Goal: Find specific page/section: Find specific page/section

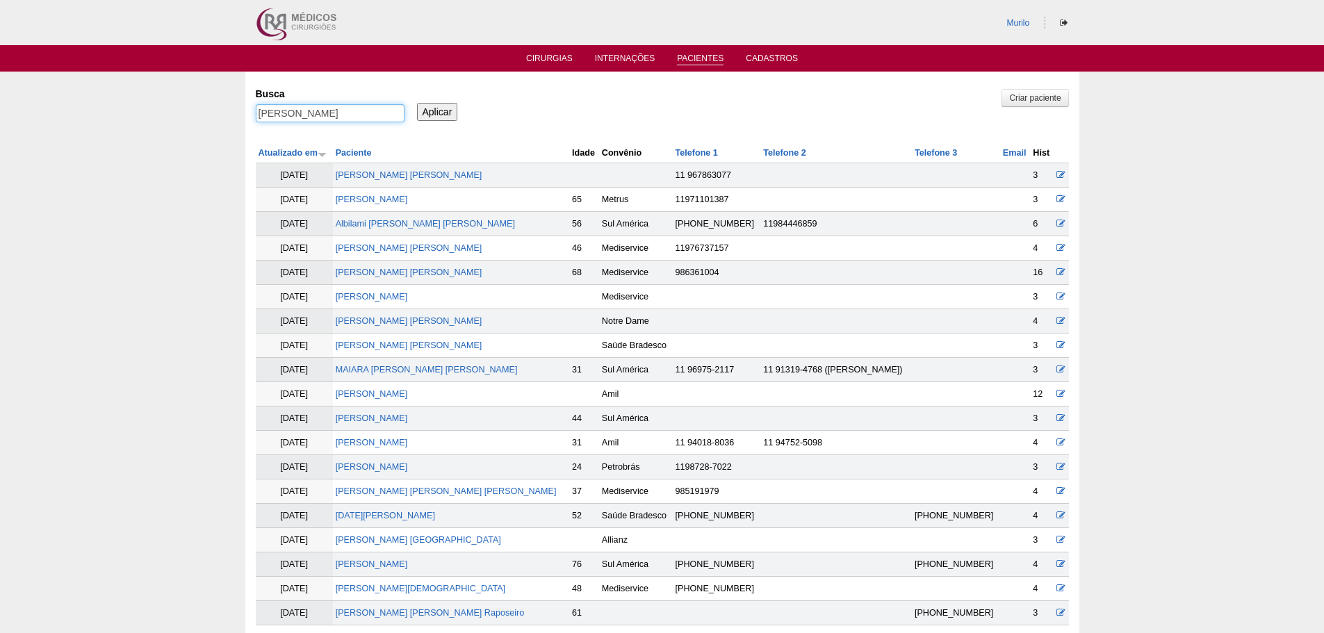
click at [400, 111] on input "Eliane Minucci" at bounding box center [330, 113] width 149 height 18
paste input "[PERSON_NAME]"
type input "[PERSON_NAME]"
click at [417, 103] on input "Aplicar" at bounding box center [437, 112] width 41 height 18
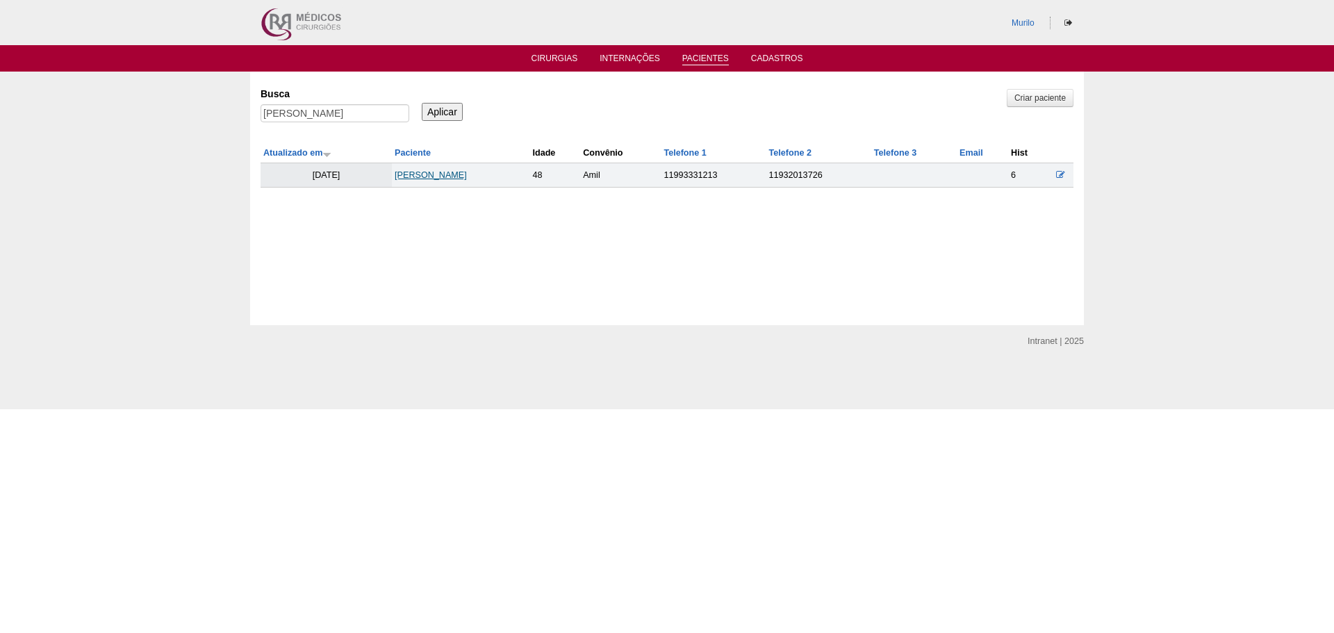
click at [467, 177] on link "[PERSON_NAME]" at bounding box center [431, 175] width 72 height 10
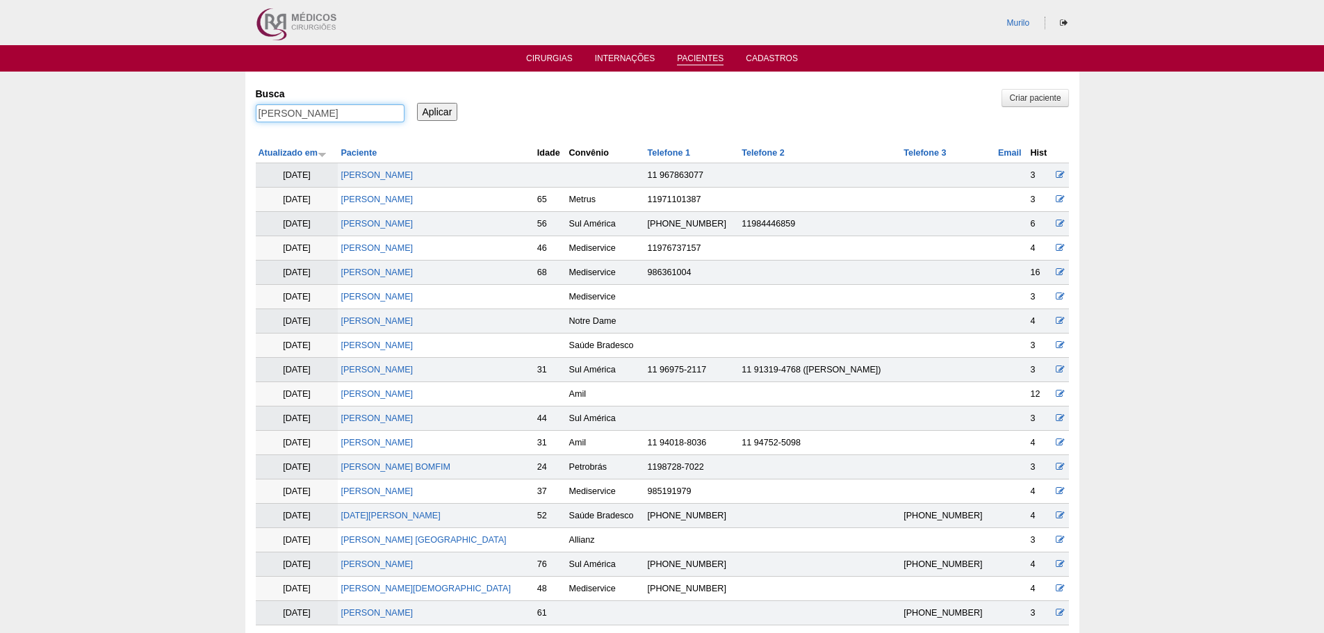
click at [313, 118] on input "RICARDO AURELIANO DA SILVA" at bounding box center [330, 113] width 149 height 18
paste input "[PERSON_NAME]"
type input "[PERSON_NAME]"
click at [417, 103] on input "Aplicar" at bounding box center [437, 112] width 41 height 18
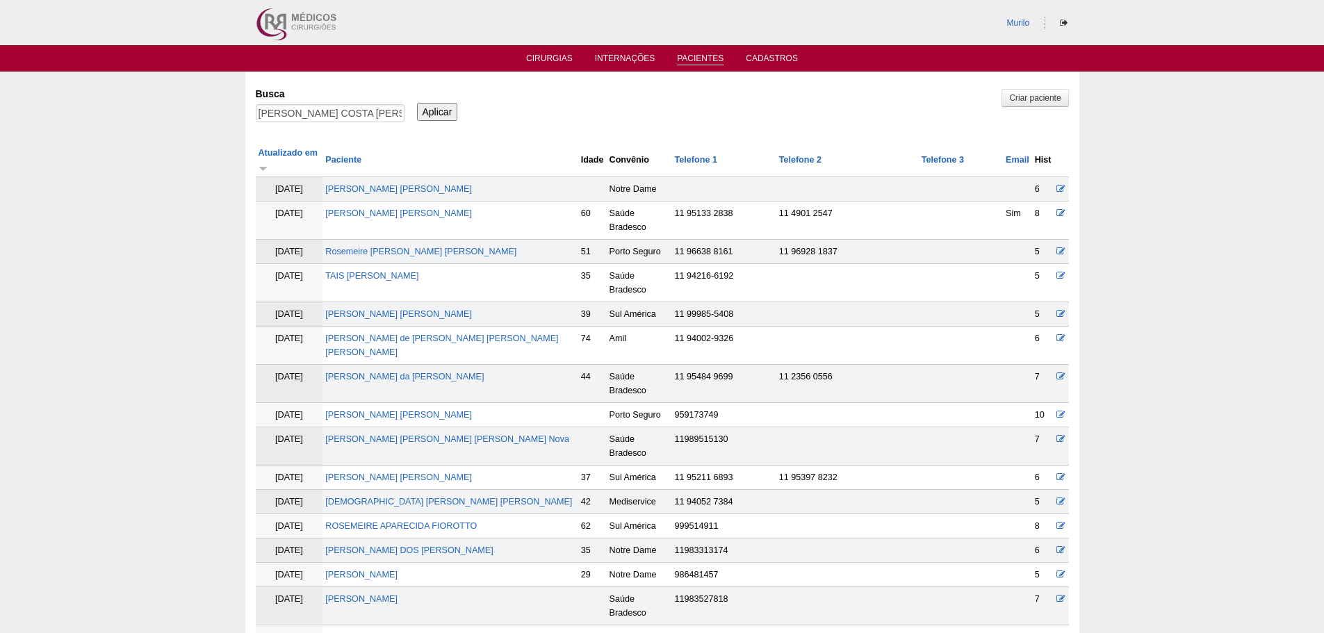
scroll to position [589, 0]
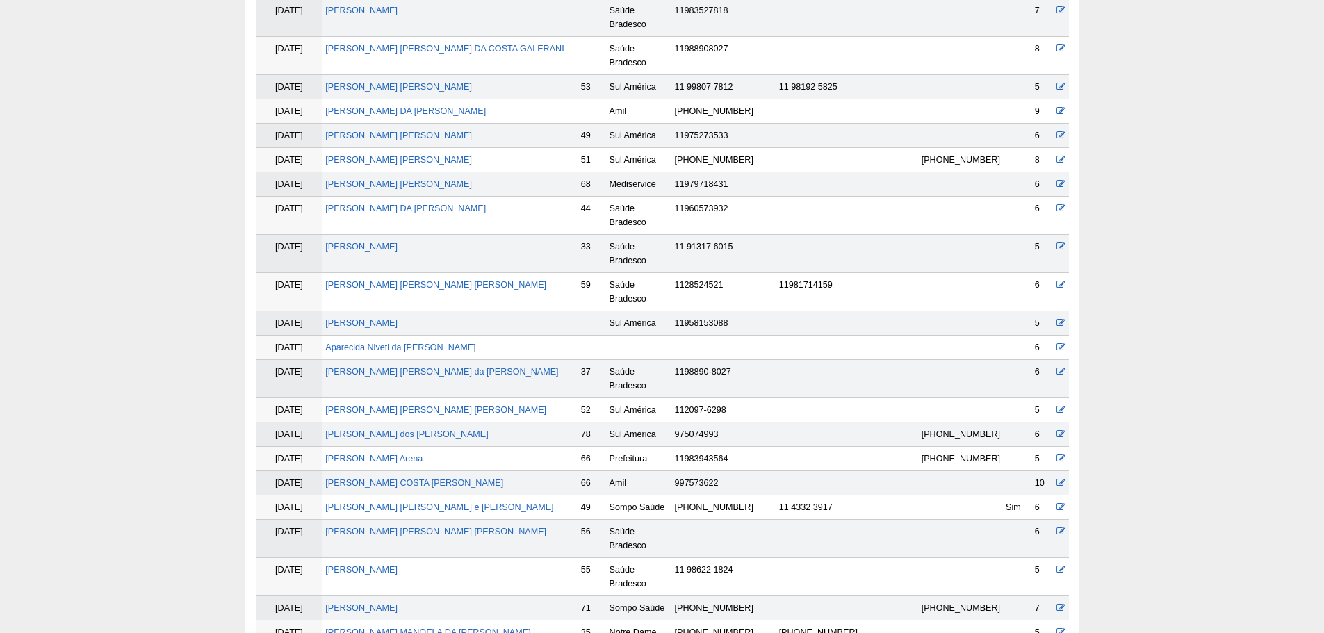
click at [468, 471] on td "[PERSON_NAME]" at bounding box center [449, 483] width 255 height 24
click at [470, 471] on td "[PERSON_NAME]" at bounding box center [449, 483] width 255 height 24
click at [472, 471] on td "[PERSON_NAME]" at bounding box center [449, 483] width 255 height 24
click at [475, 478] on link "[PERSON_NAME]" at bounding box center [414, 483] width 178 height 10
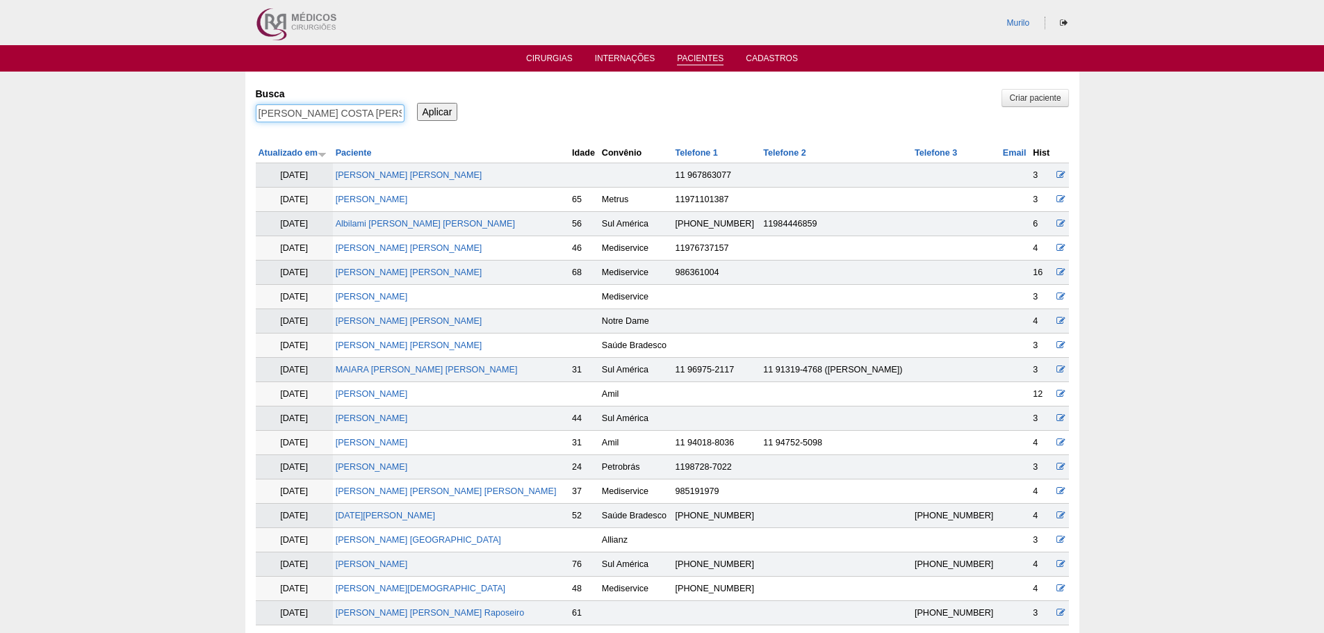
click at [320, 120] on input "[PERSON_NAME]" at bounding box center [330, 113] width 149 height 18
paste input "Erika Maldonado Frige"
type input "Erika Maldonado Frige"
click at [417, 103] on input "Aplicar" at bounding box center [437, 112] width 41 height 18
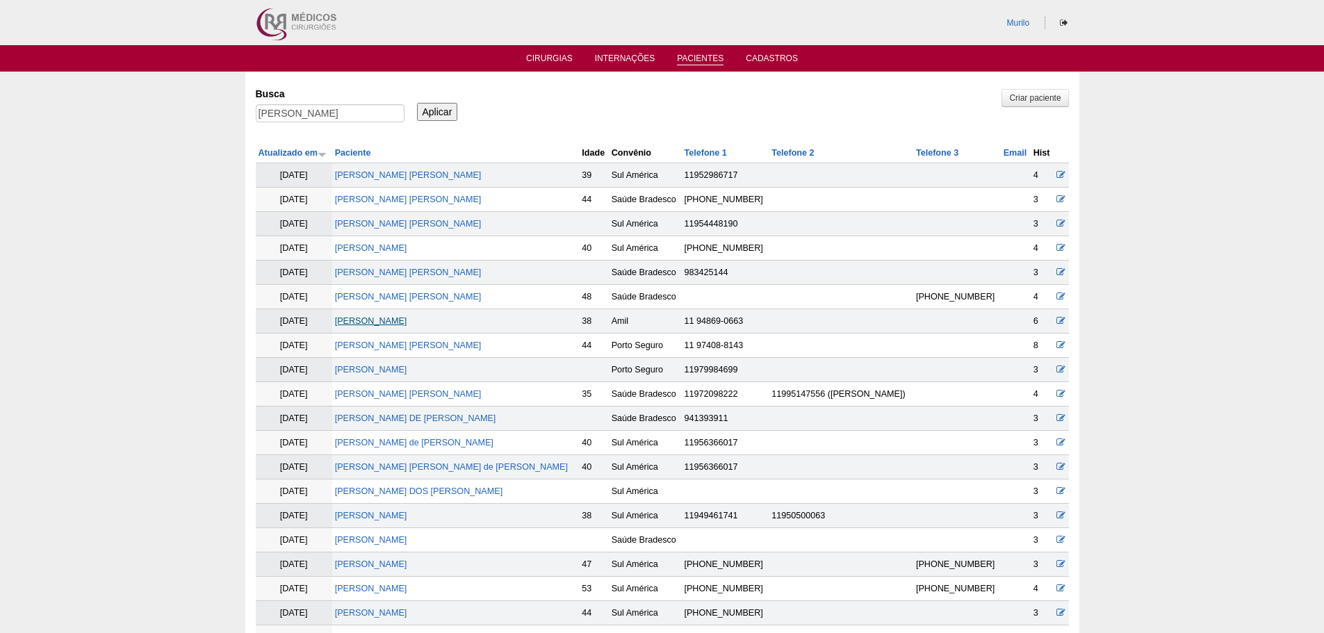
click at [391, 320] on link "Erika Maldonado Frige" at bounding box center [371, 321] width 72 height 10
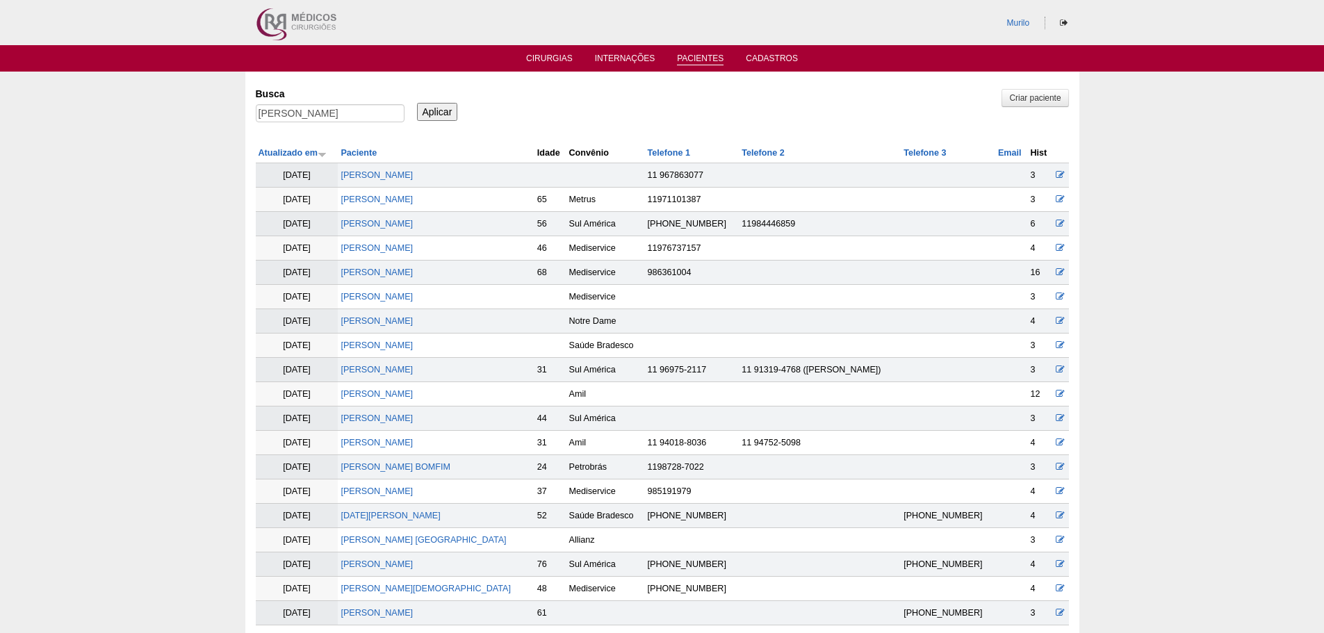
drag, startPoint x: 347, startPoint y: 124, endPoint x: 352, endPoint y: 119, distance: 7.9
click at [349, 122] on div "[PERSON_NAME]" at bounding box center [330, 116] width 149 height 25
click at [352, 119] on input "[PERSON_NAME]" at bounding box center [330, 113] width 149 height 18
paste input "Renata de Aguiar Barbosa"
type input "Renata de Aguiar Barbosa"
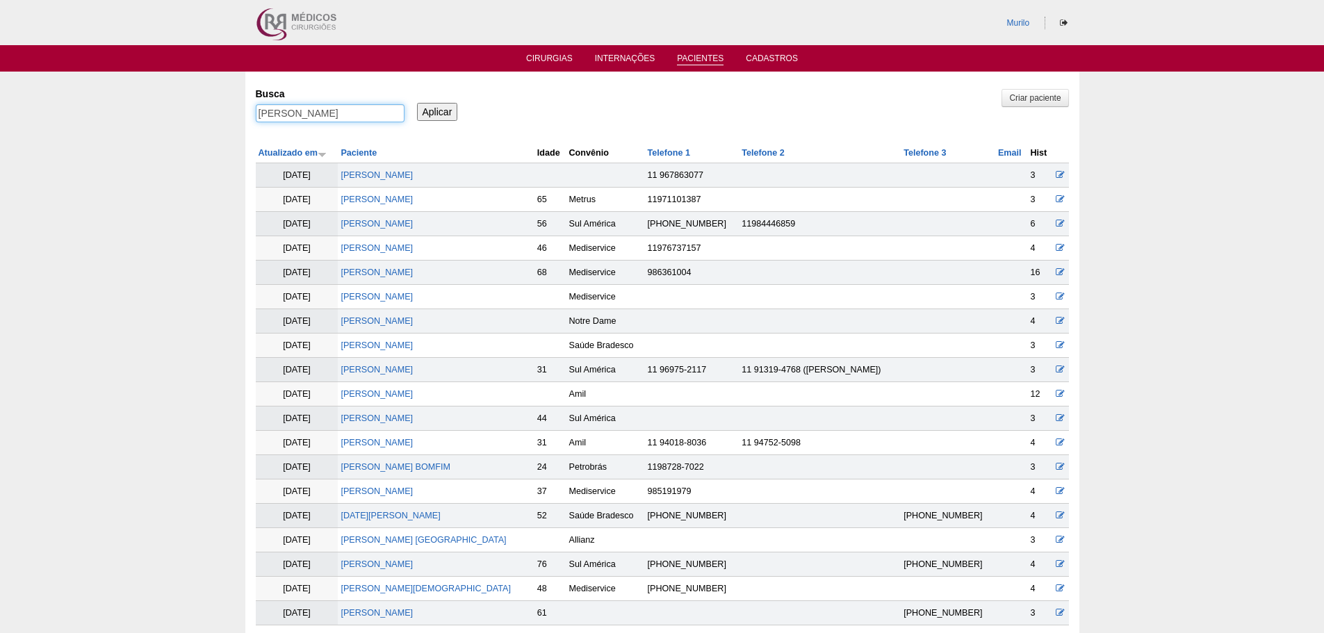
click at [417, 103] on input "Aplicar" at bounding box center [437, 112] width 41 height 18
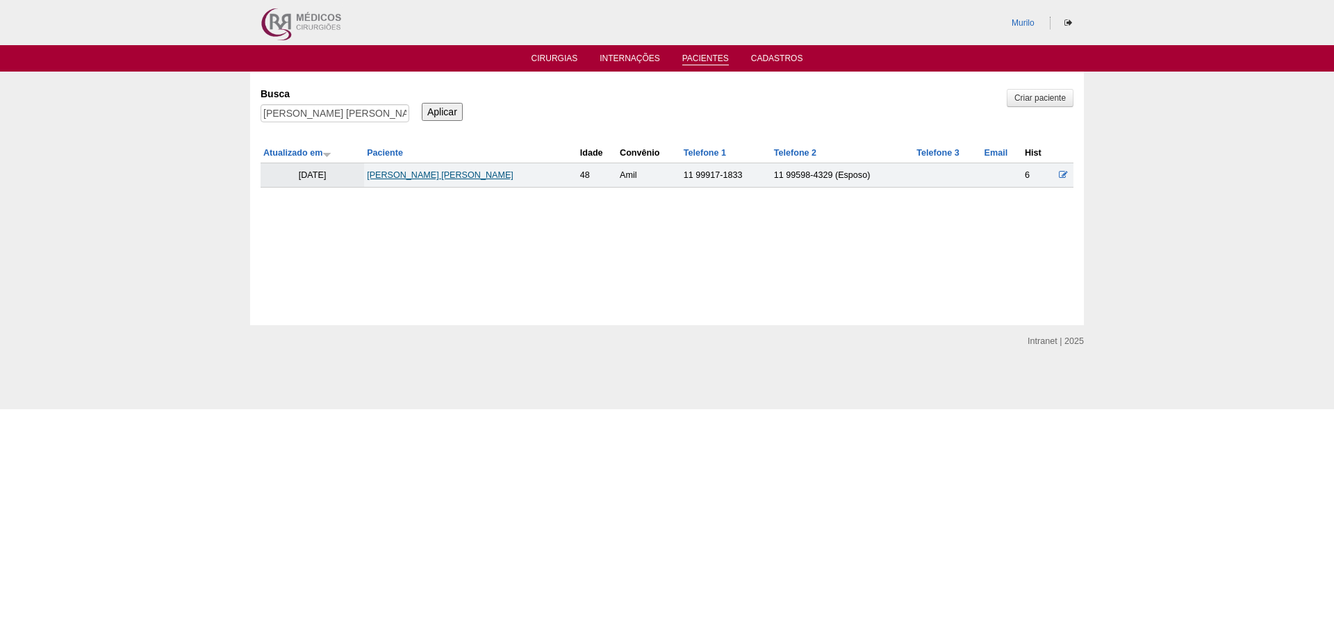
click at [449, 178] on link "Renata de Aguiar Barbosa" at bounding box center [440, 175] width 147 height 10
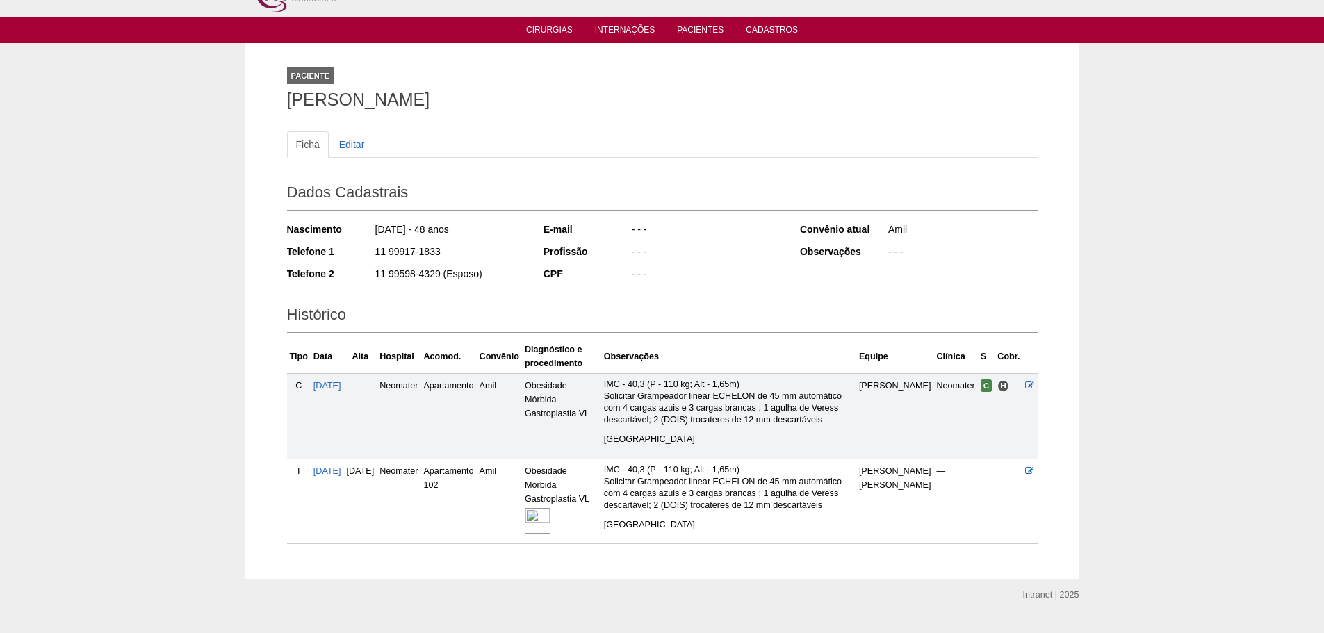
scroll to position [82, 0]
